Goal: Task Accomplishment & Management: Manage account settings

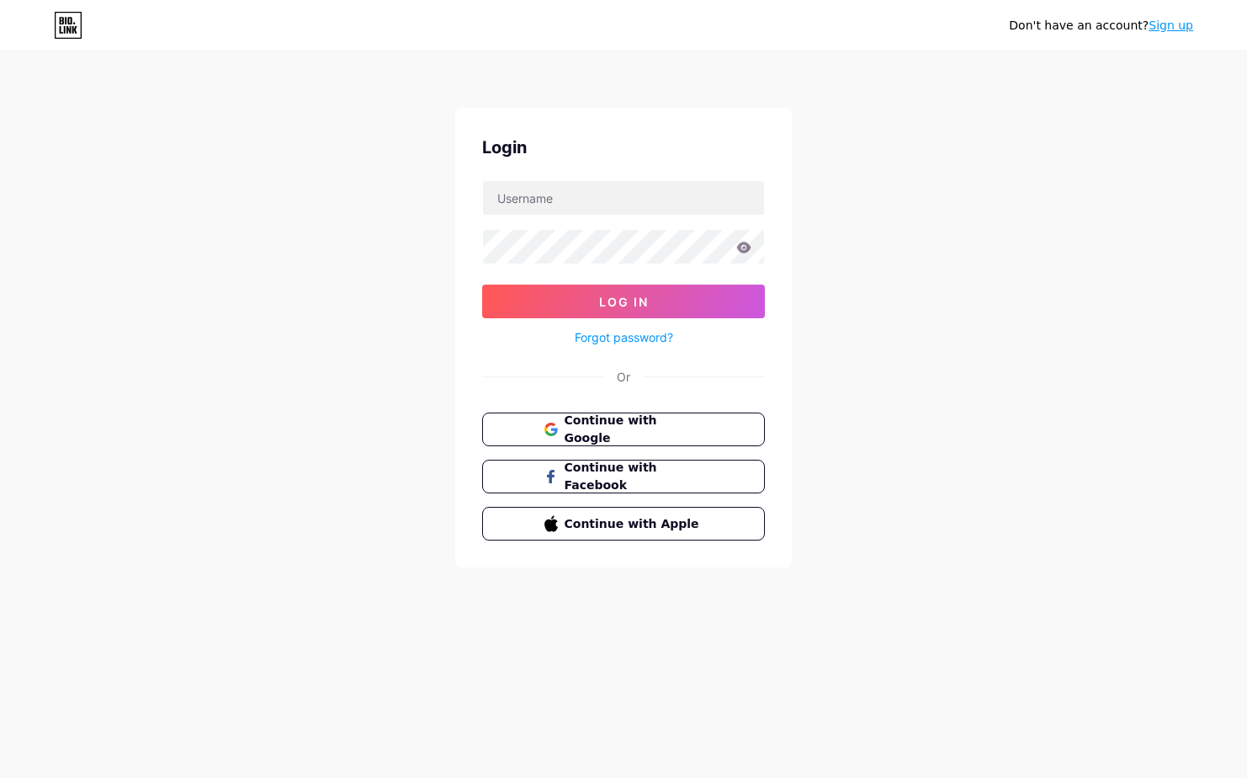
click at [648, 220] on form "Log In Forgot password?" at bounding box center [623, 263] width 283 height 167
click at [640, 209] on input "text" at bounding box center [623, 198] width 281 height 34
drag, startPoint x: 477, startPoint y: 226, endPoint x: 501, endPoint y: 199, distance: 35.8
click at [477, 226] on div "Login Log In Forgot password? Or Continue with Google Continue with Facebook Co…" at bounding box center [623, 337] width 337 height 459
drag, startPoint x: 513, startPoint y: 197, endPoint x: 540, endPoint y: 199, distance: 27.0
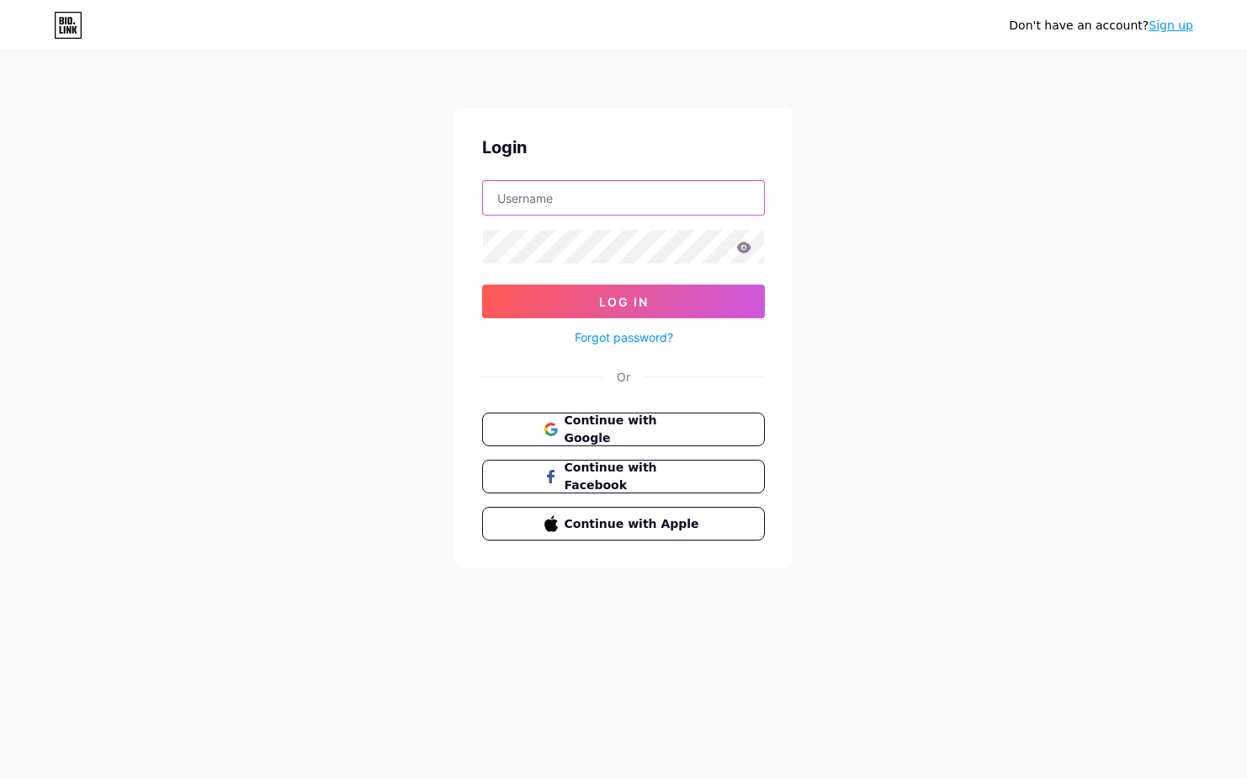
click at [513, 197] on input "text" at bounding box center [623, 198] width 281 height 34
paste input "novotelbanjarbaru"
type input "novotelbanjarbaru"
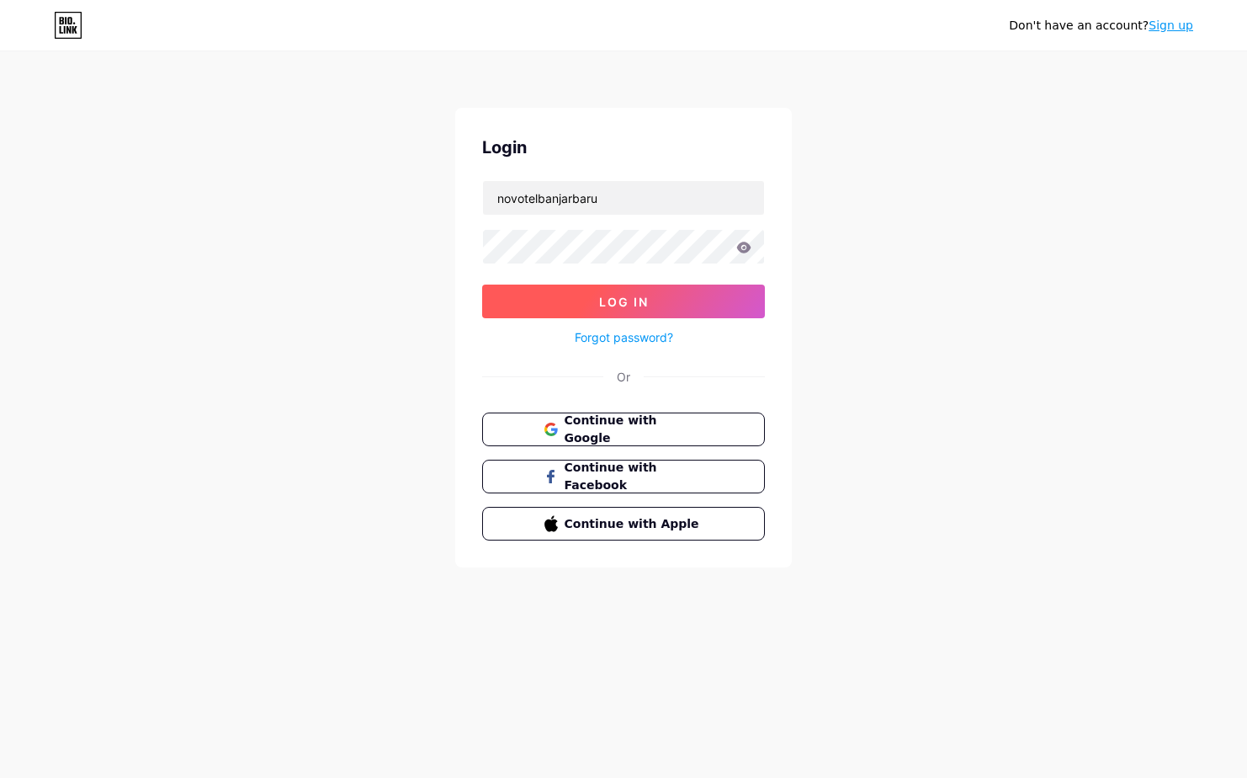
click at [565, 307] on button "Log In" at bounding box center [623, 301] width 283 height 34
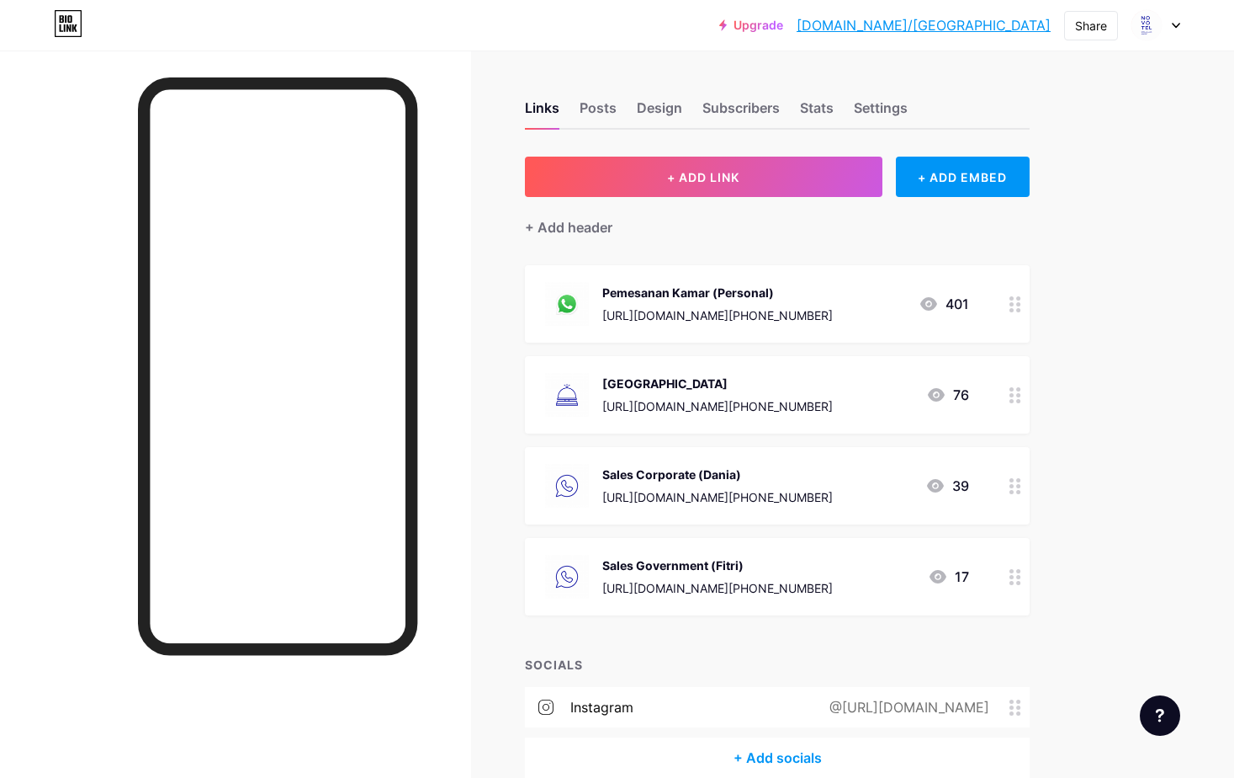
click at [1013, 68] on div "Links Posts Design Subscribers Stats Settings + ADD LINK + ADD EMBED + Add head…" at bounding box center [550, 455] width 1101 height 811
click at [1179, 23] on icon at bounding box center [1176, 26] width 8 height 6
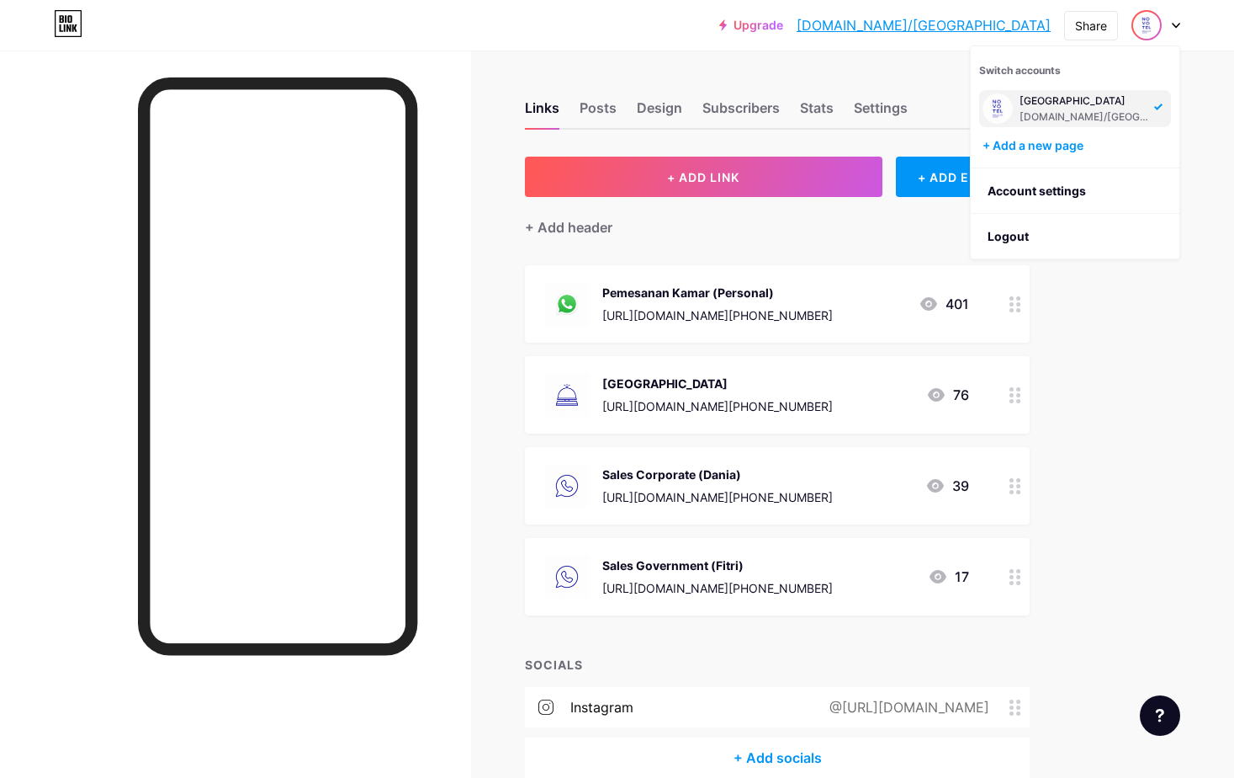
drag, startPoint x: 1065, startPoint y: 232, endPoint x: 939, endPoint y: 247, distance: 127.1
click at [1061, 232] on li "Logout" at bounding box center [1075, 236] width 209 height 45
